Goal: Information Seeking & Learning: Learn about a topic

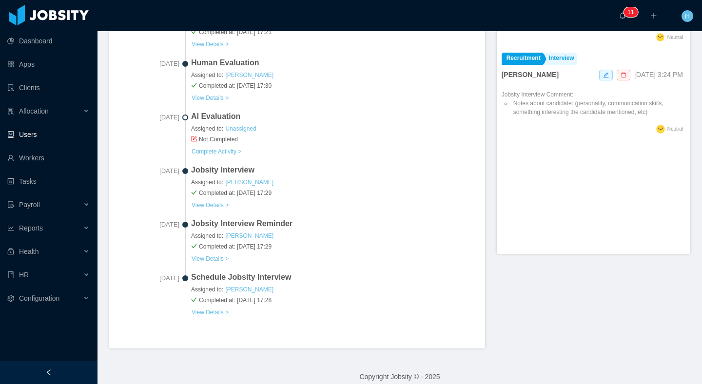
scroll to position [244, 0]
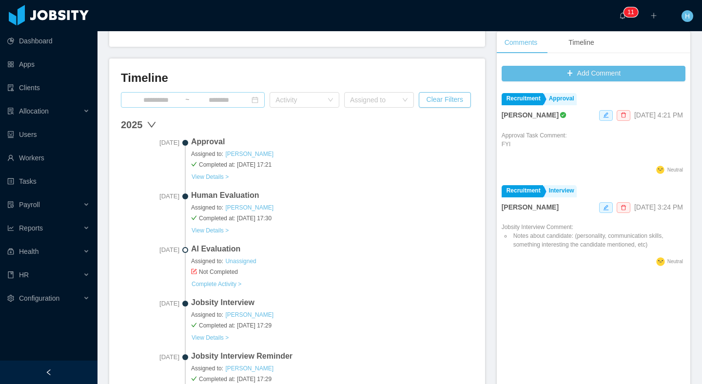
click at [167, 102] on input at bounding box center [156, 100] width 58 height 11
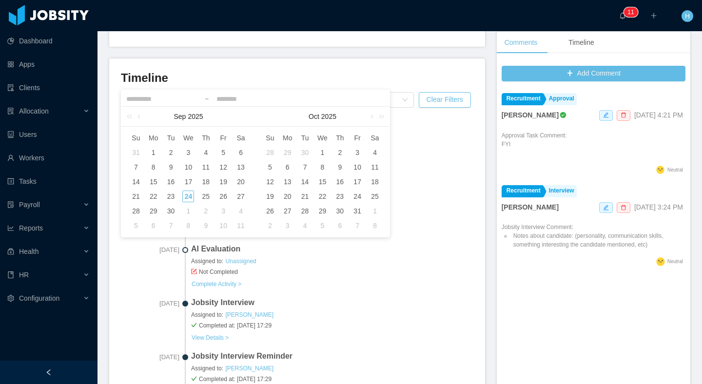
click at [213, 168] on td "11" at bounding box center [206, 167] width 18 height 15
click at [220, 169] on div "12" at bounding box center [224, 167] width 12 height 12
type input "**********"
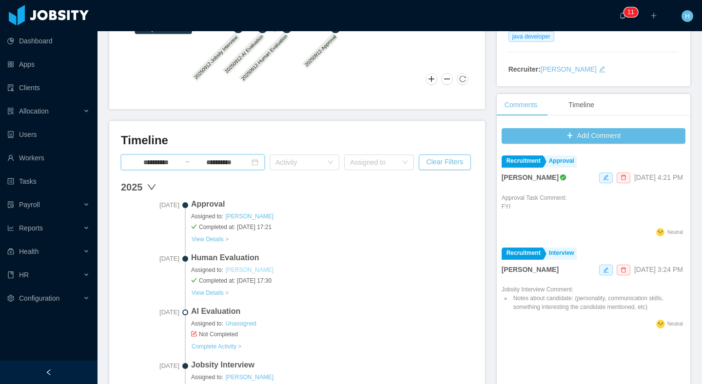
scroll to position [183, 0]
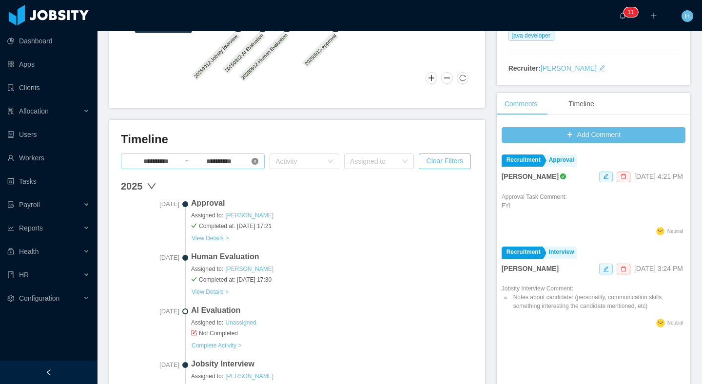
click at [255, 163] on icon "icon: close-circle" at bounding box center [255, 161] width 7 height 7
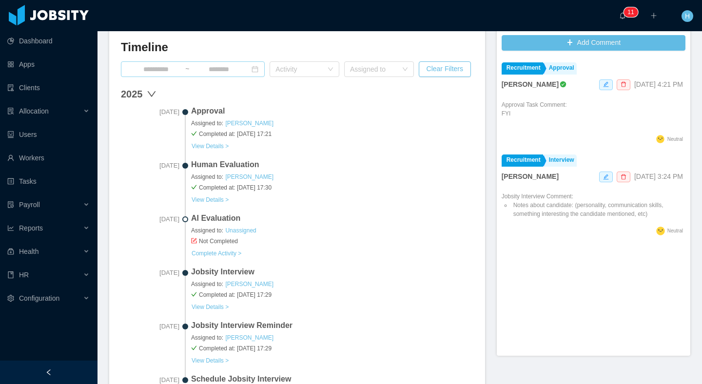
scroll to position [241, 0]
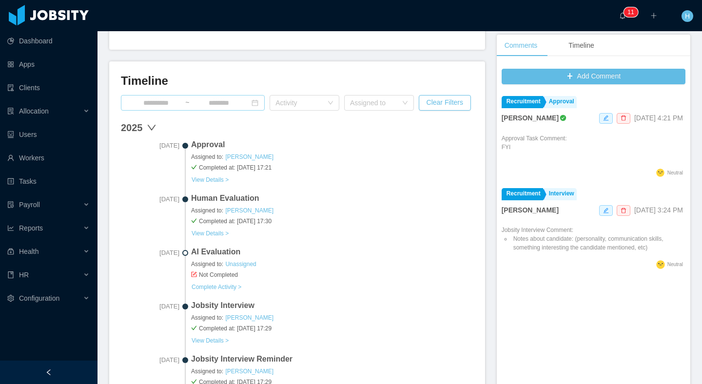
click at [158, 105] on input at bounding box center [156, 103] width 58 height 11
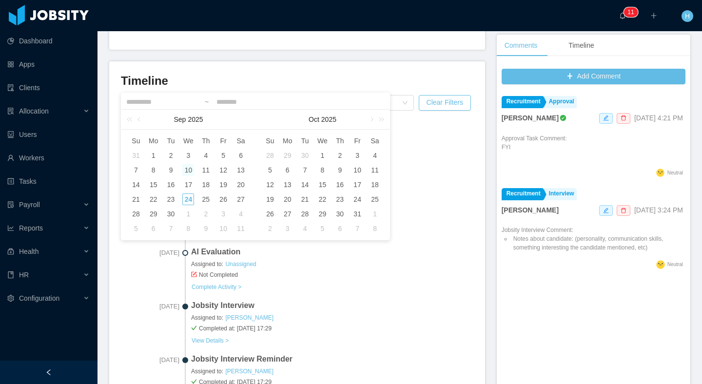
click at [184, 168] on div "10" at bounding box center [188, 170] width 12 height 12
click at [198, 166] on td "11" at bounding box center [206, 170] width 18 height 15
type input "**********"
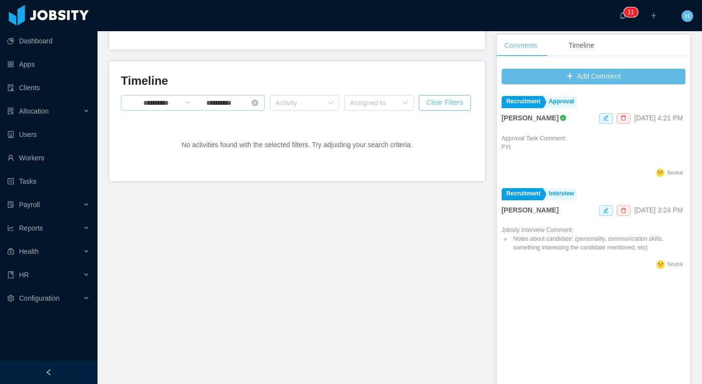
click at [218, 107] on input "**********" at bounding box center [219, 103] width 58 height 11
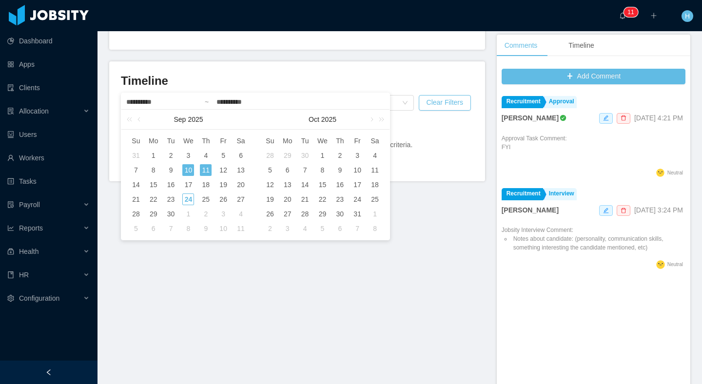
click at [202, 168] on div "11" at bounding box center [206, 170] width 12 height 12
click at [192, 169] on div "10" at bounding box center [188, 170] width 12 height 12
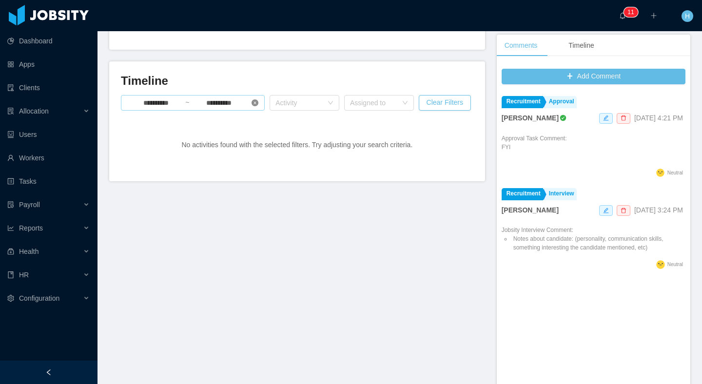
click at [254, 103] on icon "icon: close-circle" at bounding box center [255, 102] width 7 height 7
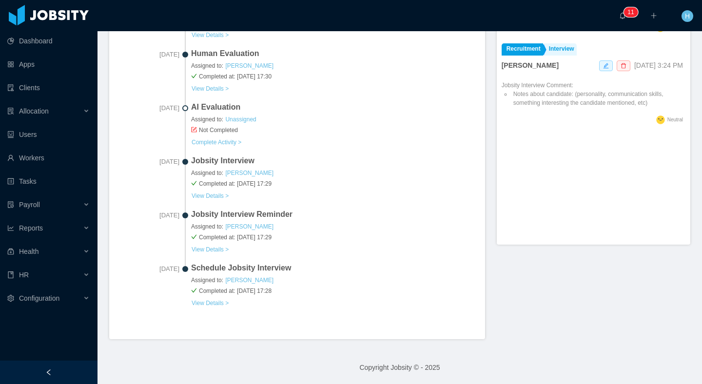
scroll to position [385, 0]
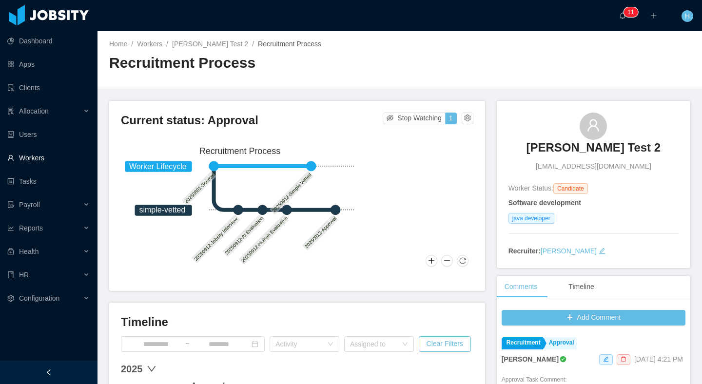
scroll to position [293, 0]
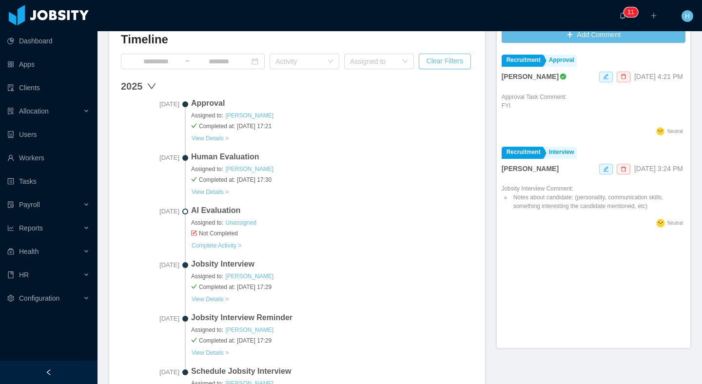
scroll to position [223, 0]
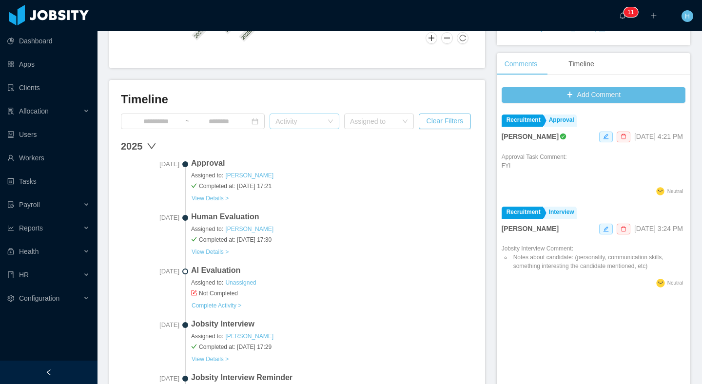
click at [298, 125] on div "Activity" at bounding box center [299, 122] width 47 height 10
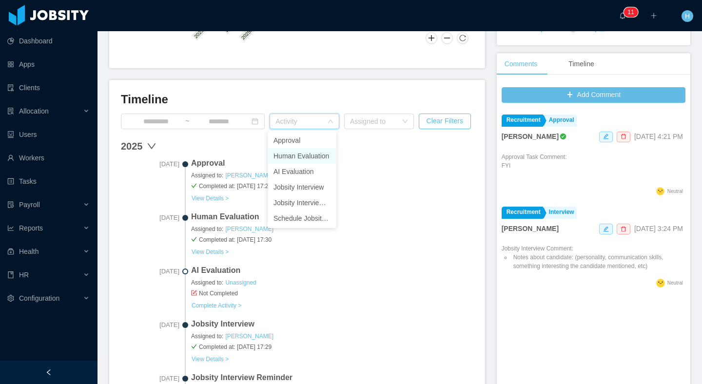
click at [313, 158] on li "Human Evaluation" at bounding box center [302, 156] width 69 height 16
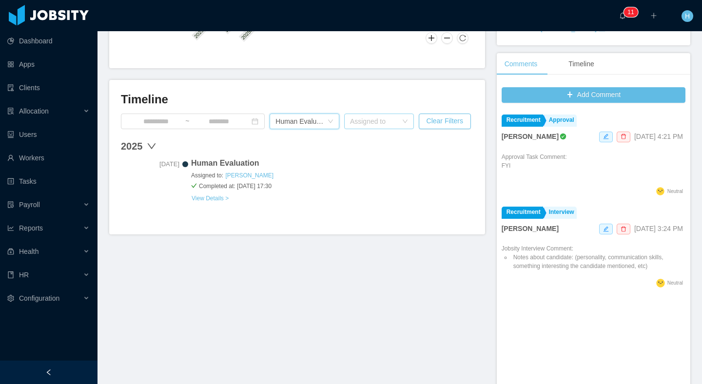
click at [358, 121] on div "Assigned to" at bounding box center [373, 122] width 47 height 10
click at [375, 137] on li "Hamilton Garcia" at bounding box center [375, 141] width 69 height 16
click at [330, 122] on icon "icon: close-circle" at bounding box center [331, 122] width 6 height 6
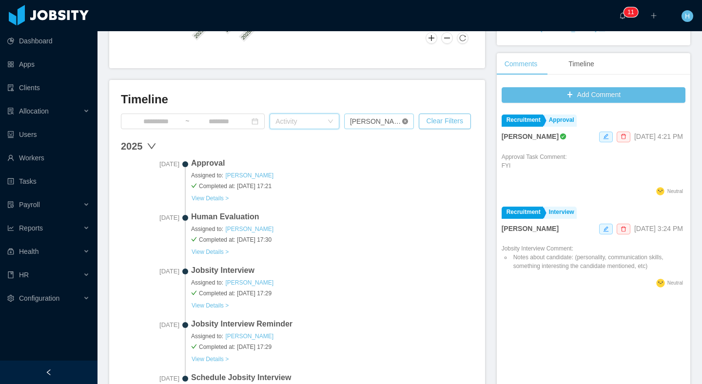
click at [402, 121] on icon "icon: close-circle" at bounding box center [405, 122] width 6 height 6
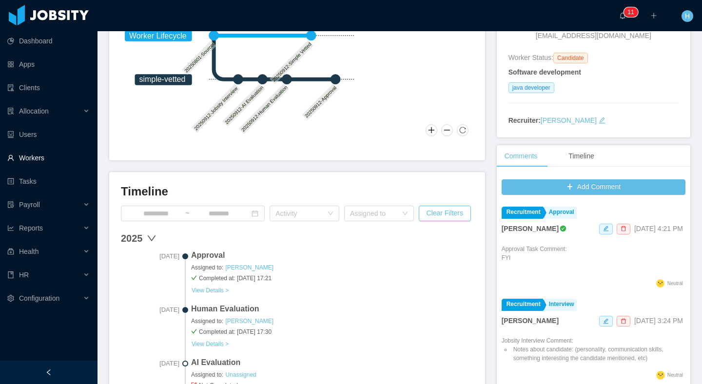
scroll to position [131, 0]
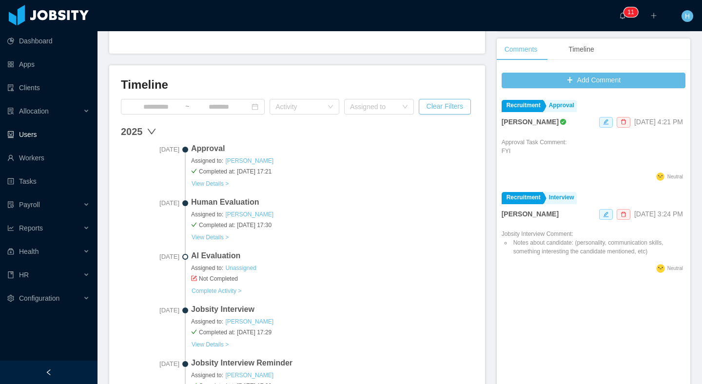
scroll to position [254, 0]
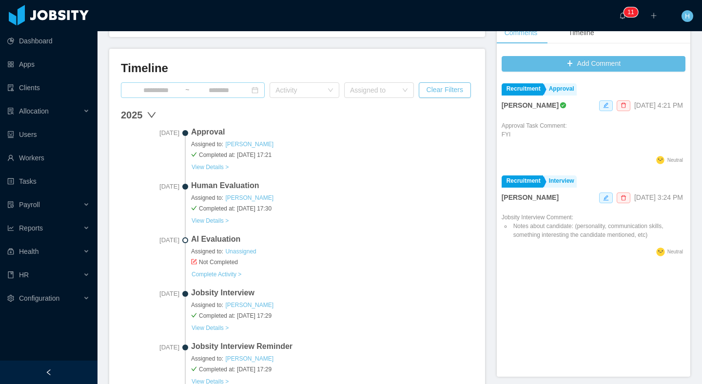
click at [144, 87] on input at bounding box center [156, 90] width 58 height 11
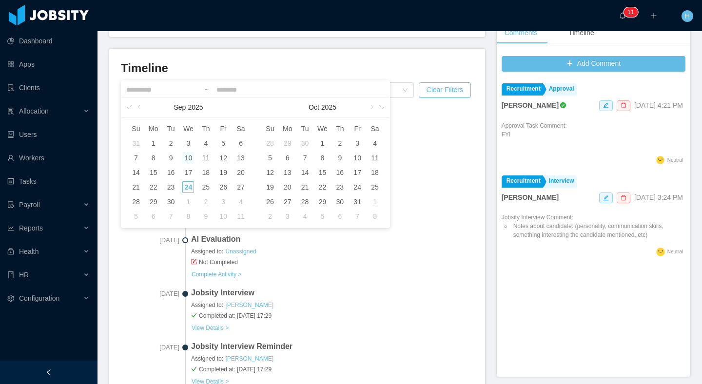
click at [188, 157] on div "10" at bounding box center [188, 158] width 12 height 12
click at [204, 158] on div "11" at bounding box center [206, 158] width 12 height 12
type input "**********"
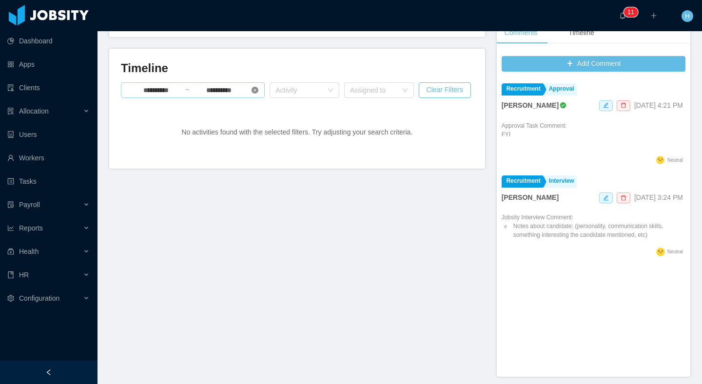
click at [255, 92] on icon "icon: close-circle" at bounding box center [255, 90] width 7 height 7
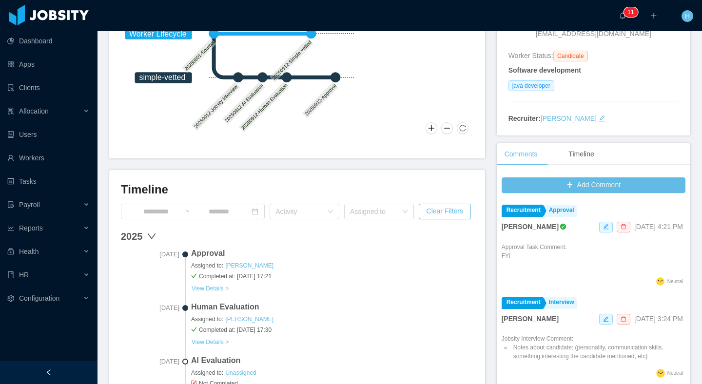
scroll to position [42, 0]
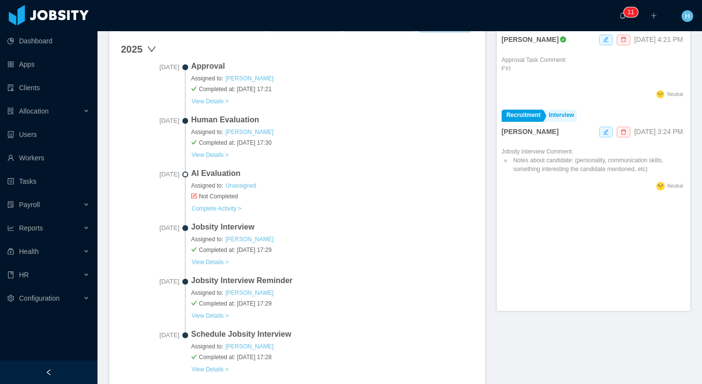
scroll to position [241, 0]
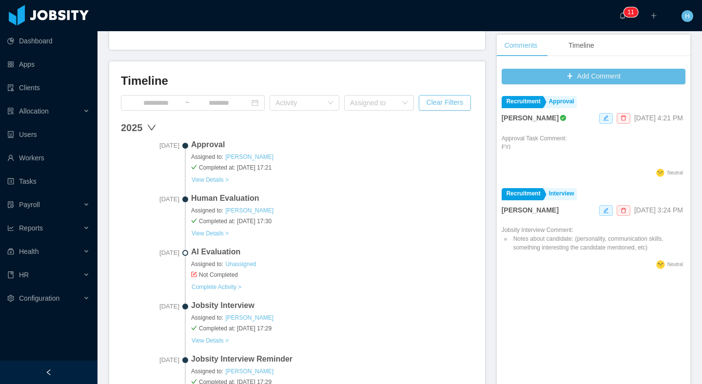
click at [160, 126] on div "2025" at bounding box center [297, 127] width 353 height 15
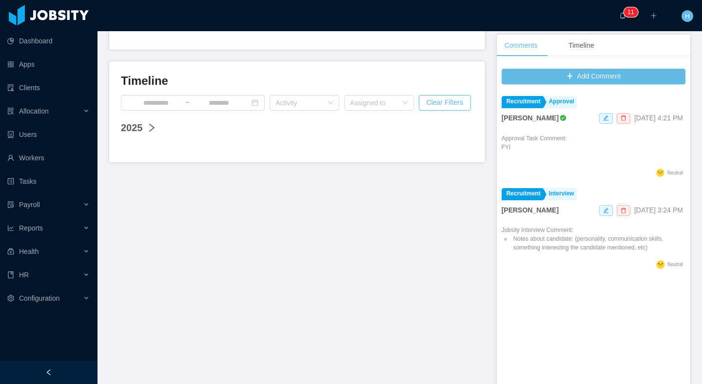
click at [155, 127] on icon "right" at bounding box center [152, 128] width 10 height 10
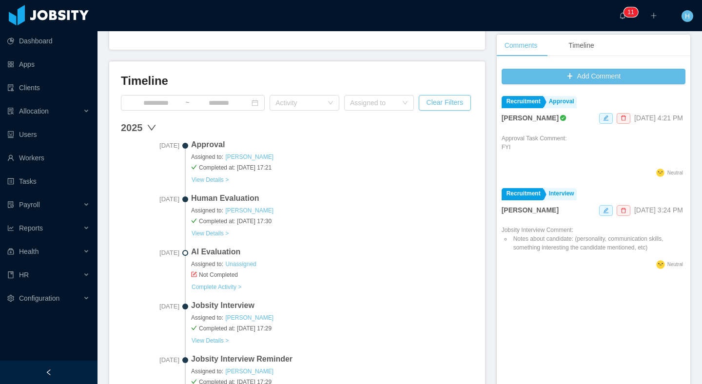
click at [155, 127] on icon "down" at bounding box center [152, 128] width 10 height 10
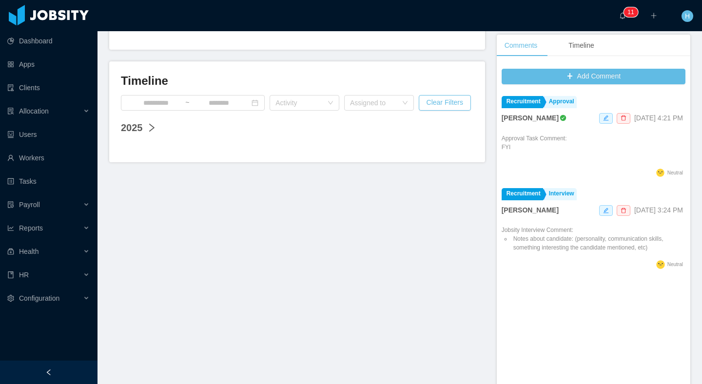
click at [155, 127] on icon "right" at bounding box center [152, 128] width 10 height 10
